Goal: Navigation & Orientation: Go to known website

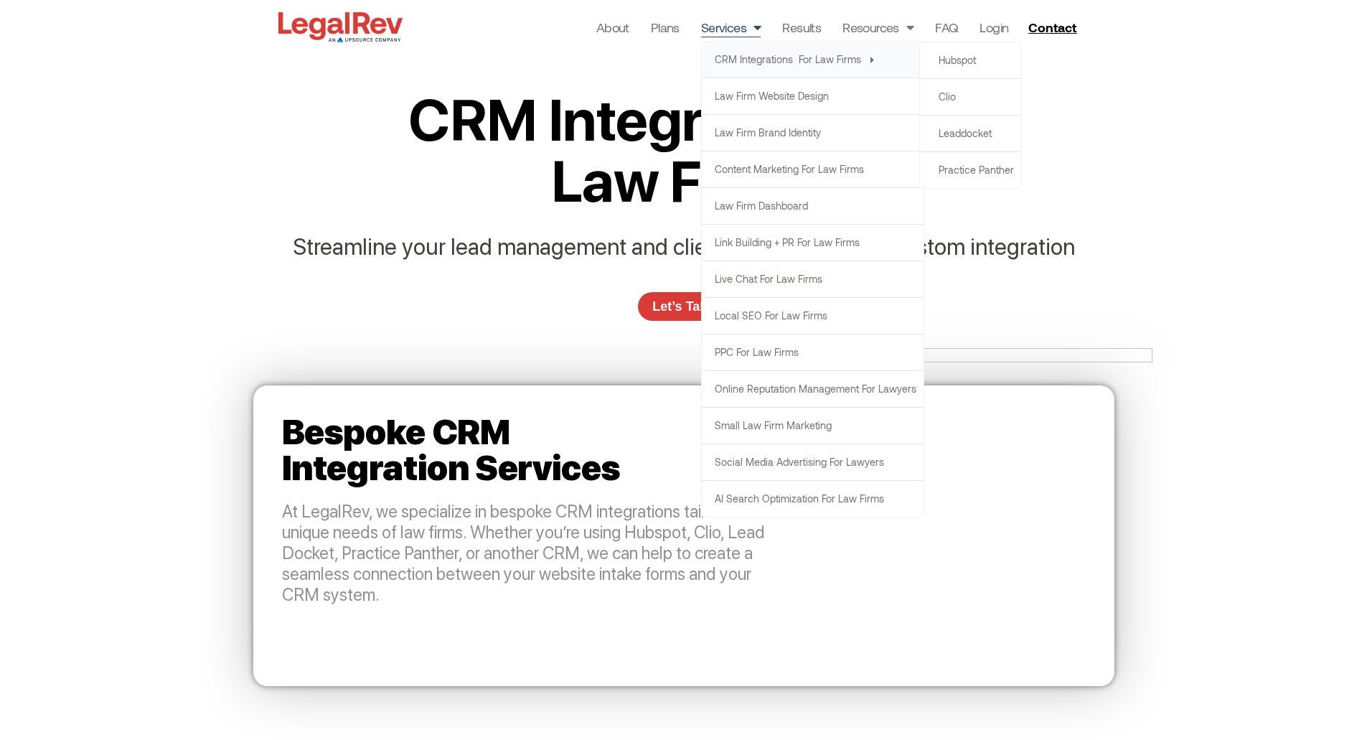
click at [748, 57] on link "CRM Integrations  for Law Firms" at bounding box center [813, 60] width 222 height 36
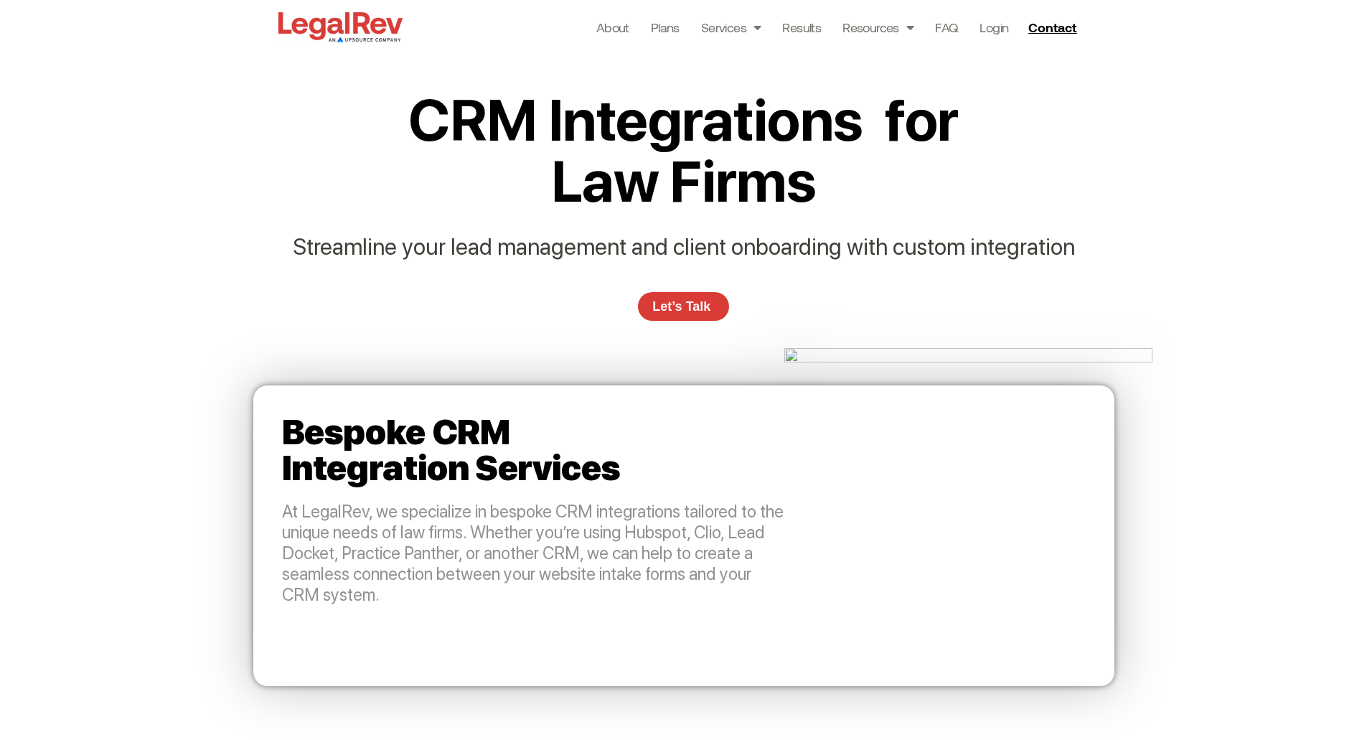
click at [346, 20] on img at bounding box center [340, 27] width 131 height 37
